Goal: Task Accomplishment & Management: Complete application form

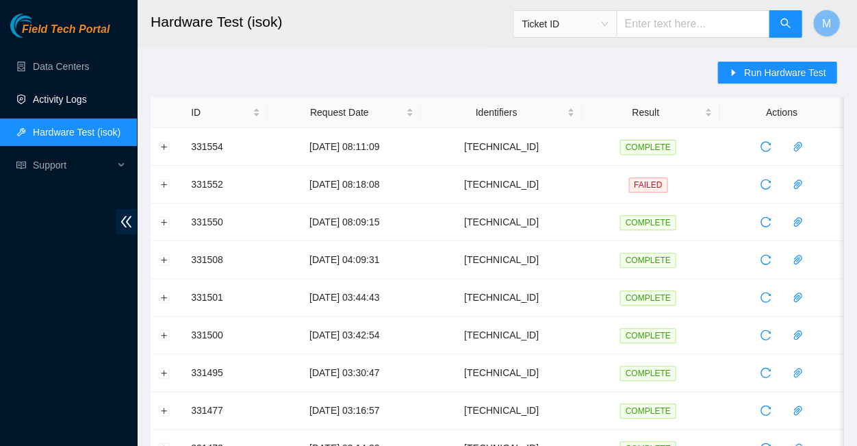
click at [62, 96] on link "Activity Logs" at bounding box center [60, 99] width 54 height 11
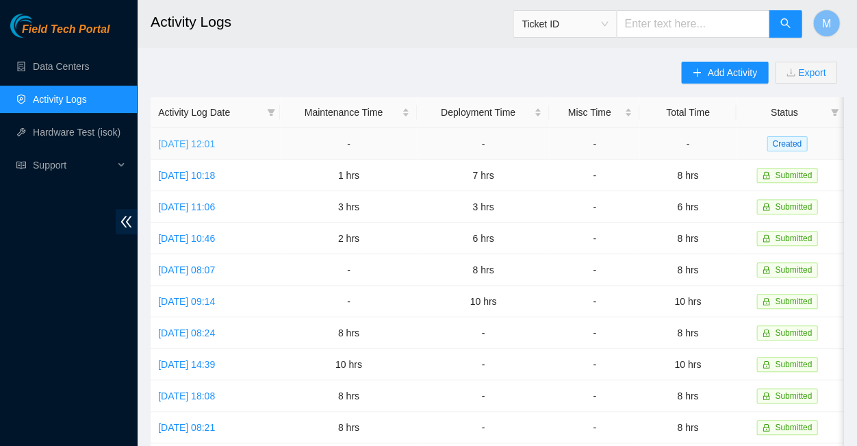
click at [208, 139] on link "Wed, 03 Sep 2025 12:01" at bounding box center [186, 143] width 57 height 11
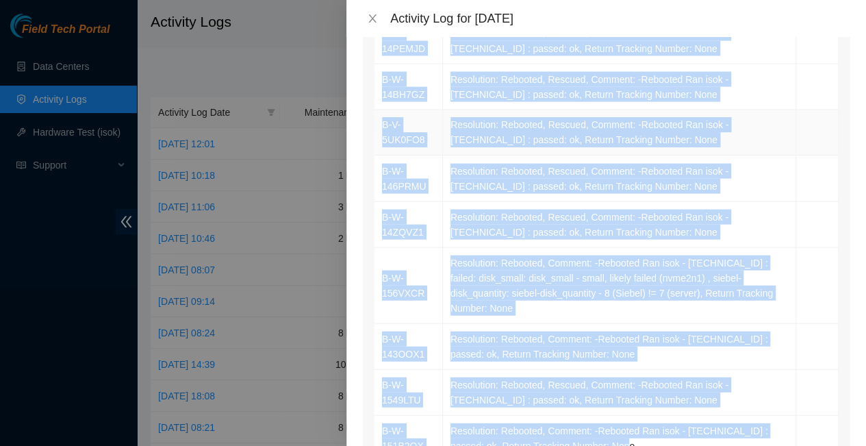
scroll to position [662, 0]
drag, startPoint x: 379, startPoint y: 203, endPoint x: 485, endPoint y: 330, distance: 165.3
click at [485, 330] on tbody "B-W-14RAF9X Resolution: Rebooted, Rescued, Comment: --Rebooted Ran isok - 23.63…" at bounding box center [607, 49] width 464 height 825
copy tbody "B-W-14RAF9X Resolution: Rebooted, Rescued, Comment: --Rebooted Ran isok - 23.63…"
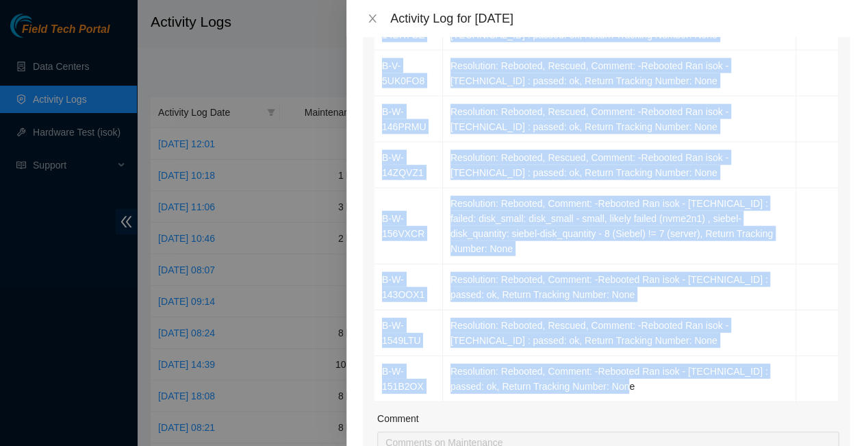
scroll to position [738, 0]
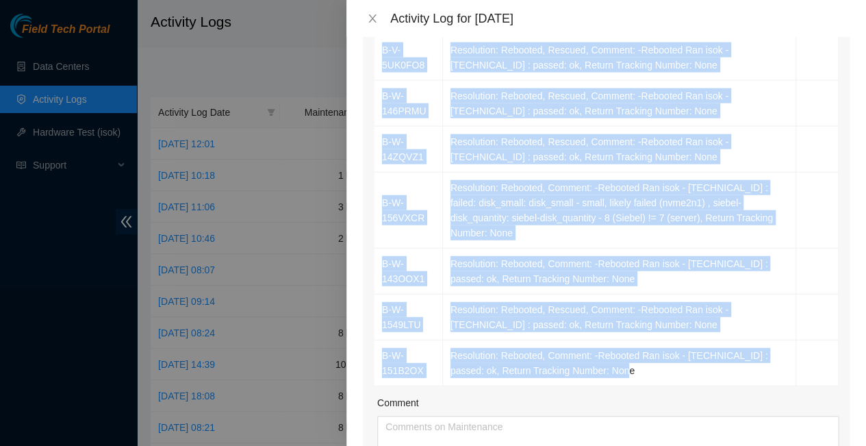
type input "1"
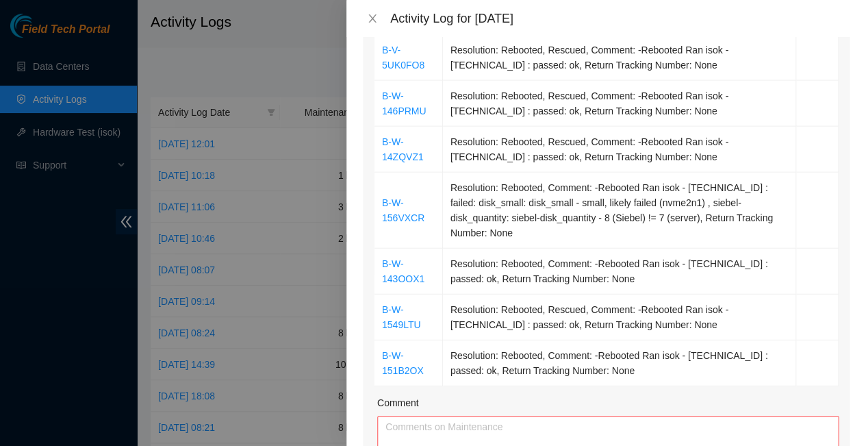
type input "10"
click at [406, 416] on textarea "Comment" at bounding box center [608, 449] width 462 height 67
paste textarea "B-W-14RAF9X Resolution: Rebooted, Rescued, Comment: --Rebooted Ran isok - 23.63…"
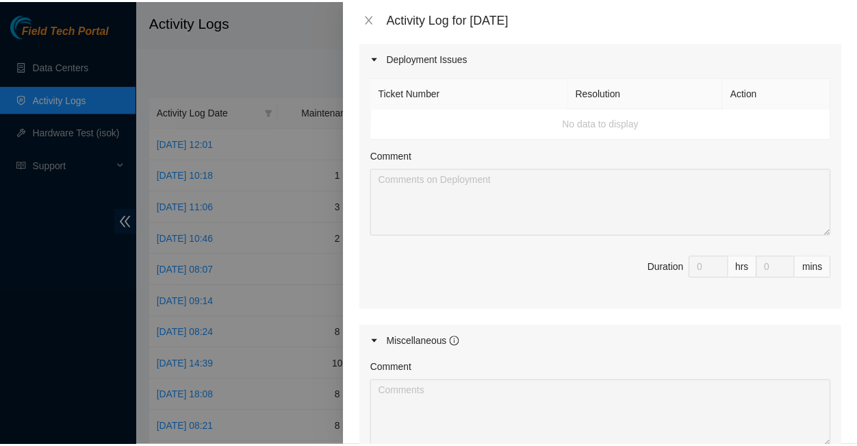
scroll to position [1307, 0]
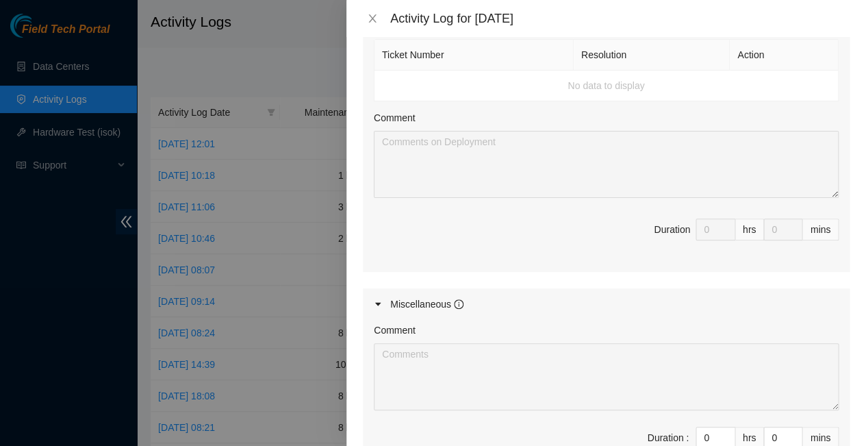
type textarea "B-W-14RAF9X Resolution: Rebooted, Rescued, Comment: --Rebooted Ran isok - 23.63…"
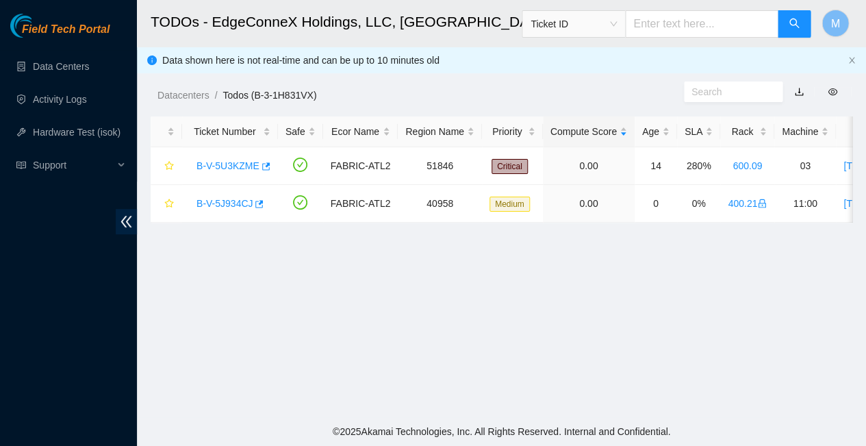
click at [68, 25] on span "Field Tech Portal" at bounding box center [66, 29] width 88 height 13
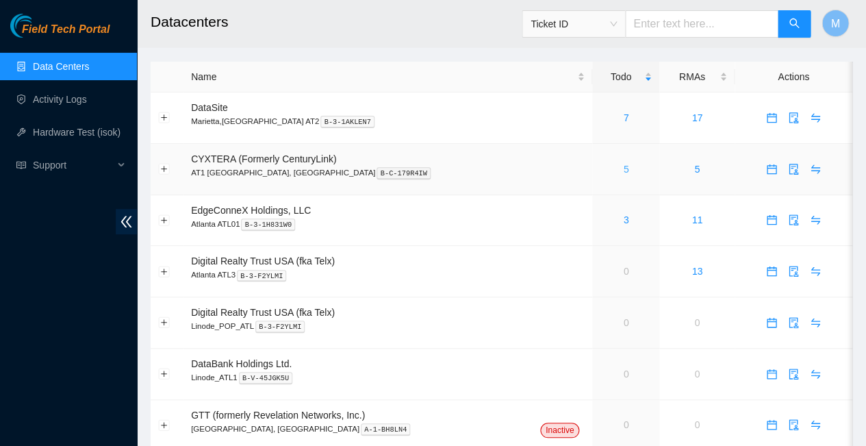
click at [623, 164] on link "5" at bounding box center [625, 169] width 5 height 11
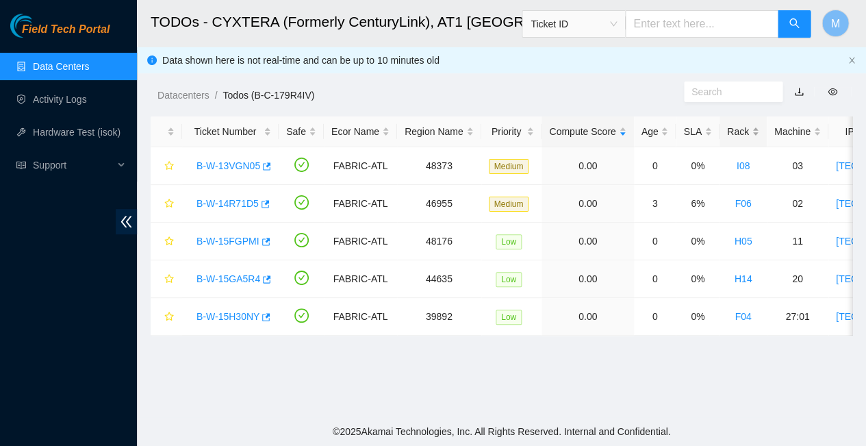
click at [727, 126] on div "Rack" at bounding box center [743, 131] width 32 height 15
click at [227, 160] on link "B-W-15H30NY" at bounding box center [228, 165] width 63 height 11
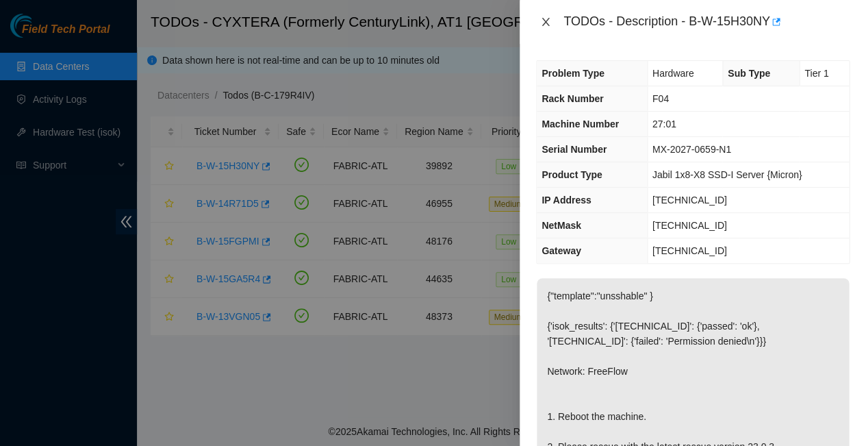
click at [545, 18] on icon "close" at bounding box center [545, 21] width 11 height 11
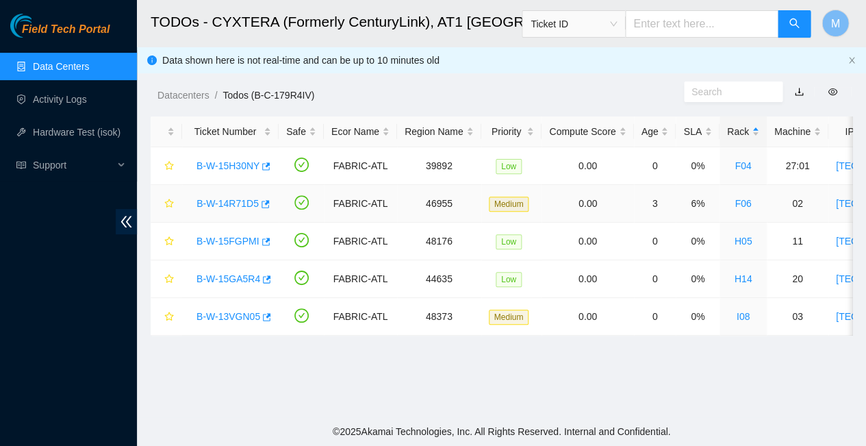
click at [227, 198] on link "B-W-14R71D5" at bounding box center [228, 203] width 62 height 11
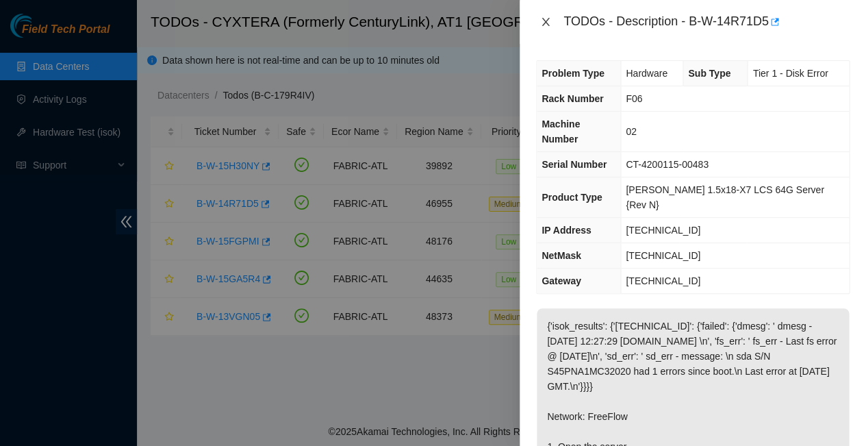
click at [545, 17] on icon "close" at bounding box center [545, 21] width 11 height 11
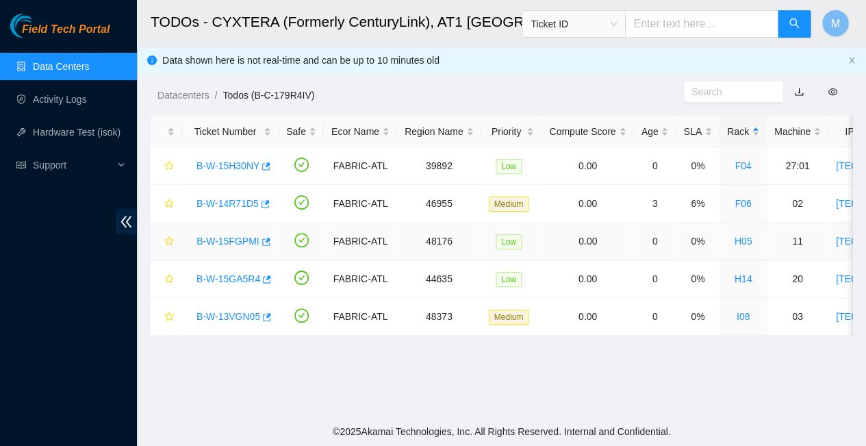
click at [229, 236] on link "B-W-15FGPMI" at bounding box center [228, 241] width 63 height 11
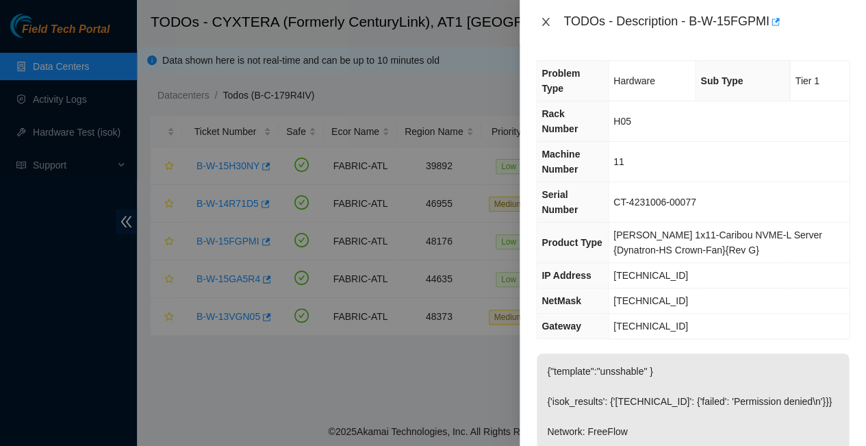
click at [544, 19] on icon "close" at bounding box center [545, 21] width 11 height 11
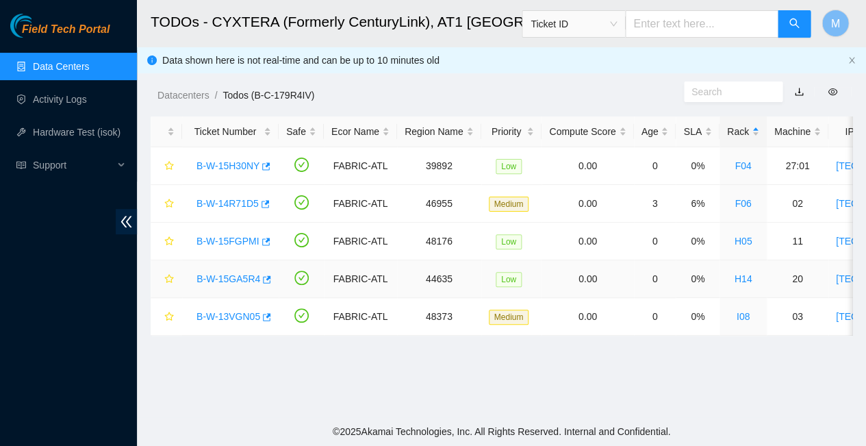
click at [227, 273] on link "B-W-15GA5R4" at bounding box center [229, 278] width 64 height 11
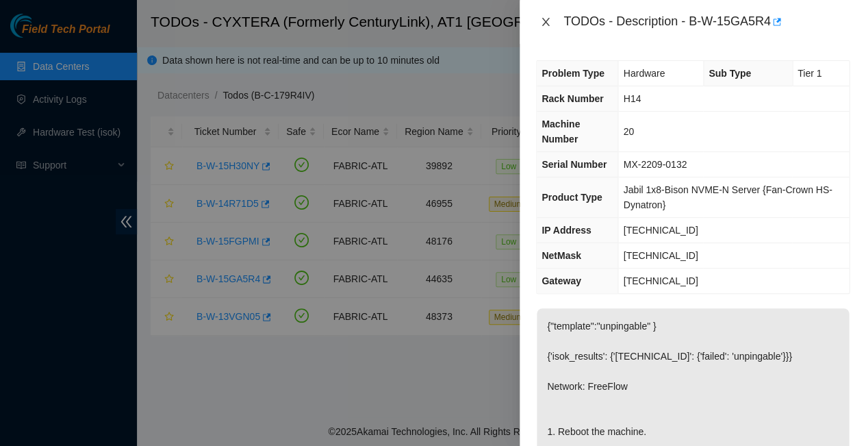
click at [546, 19] on icon "close" at bounding box center [546, 22] width 8 height 8
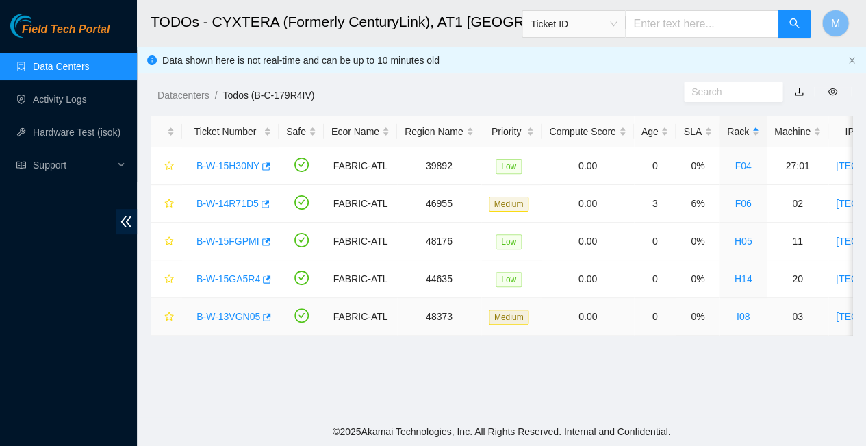
click at [227, 311] on link "B-W-13VGN05" at bounding box center [229, 316] width 64 height 11
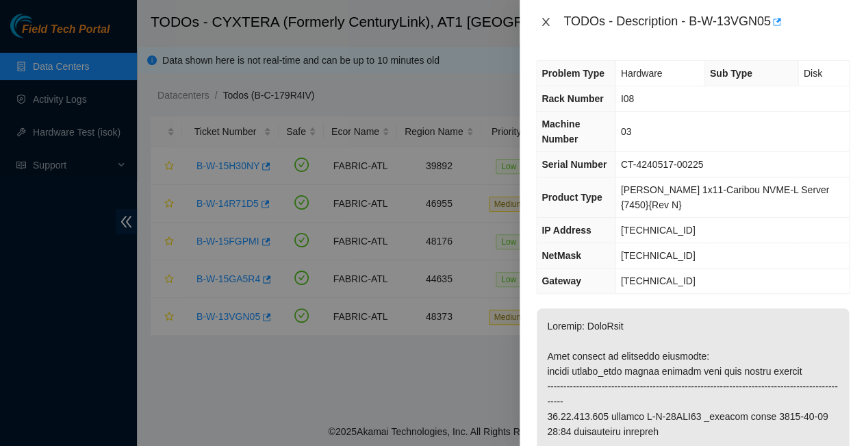
click at [548, 20] on icon "close" at bounding box center [545, 21] width 11 height 11
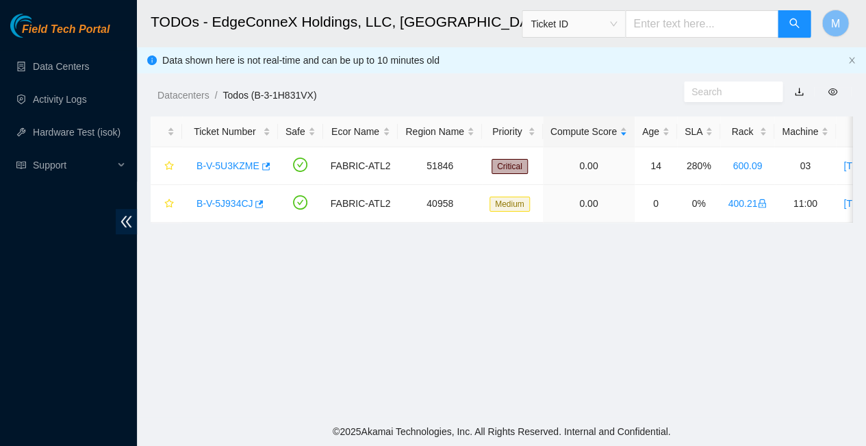
click at [61, 30] on span "Field Tech Portal" at bounding box center [66, 29] width 88 height 13
